Goal: Navigation & Orientation: Find specific page/section

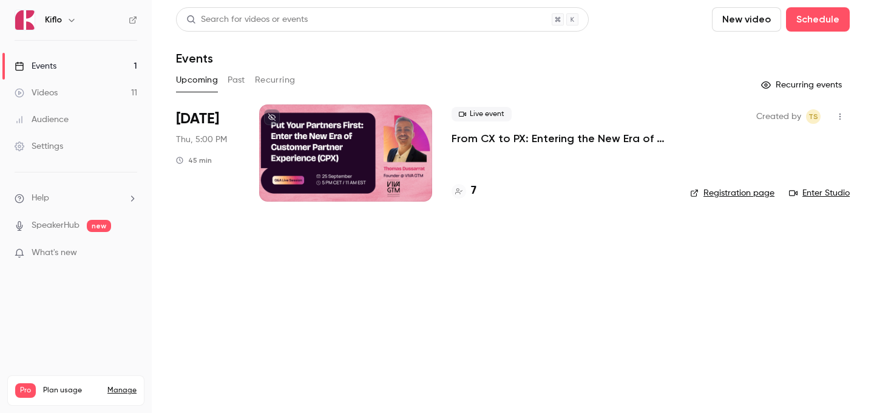
click at [90, 82] on link "Videos 11" at bounding box center [76, 93] width 152 height 27
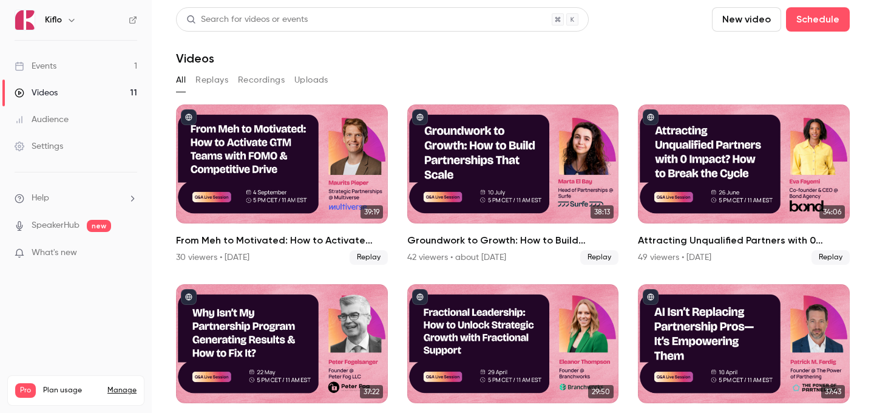
click at [84, 59] on link "Events 1" at bounding box center [76, 66] width 152 height 27
